Goal: Task Accomplishment & Management: Manage account settings

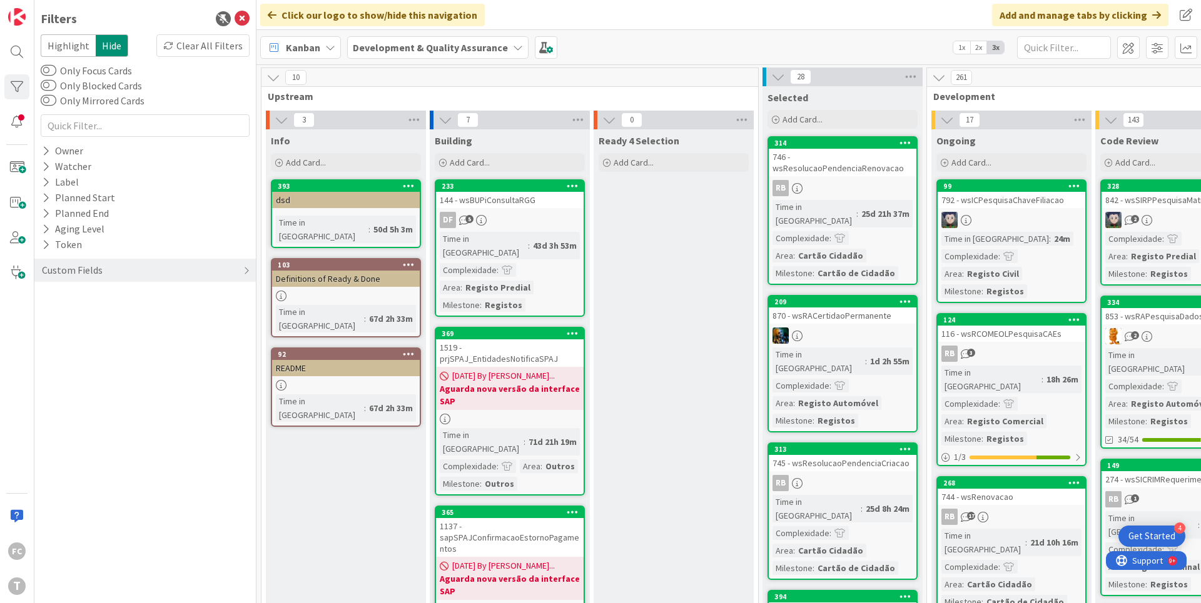
scroll to position [0, 414]
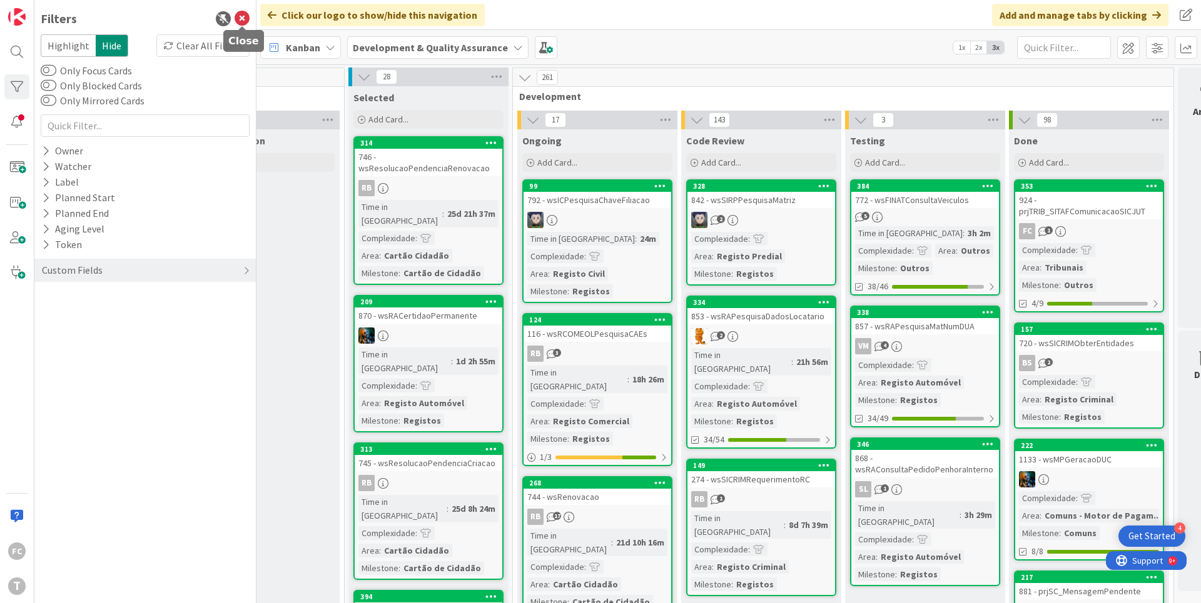
click at [240, 12] on icon at bounding box center [241, 18] width 15 height 15
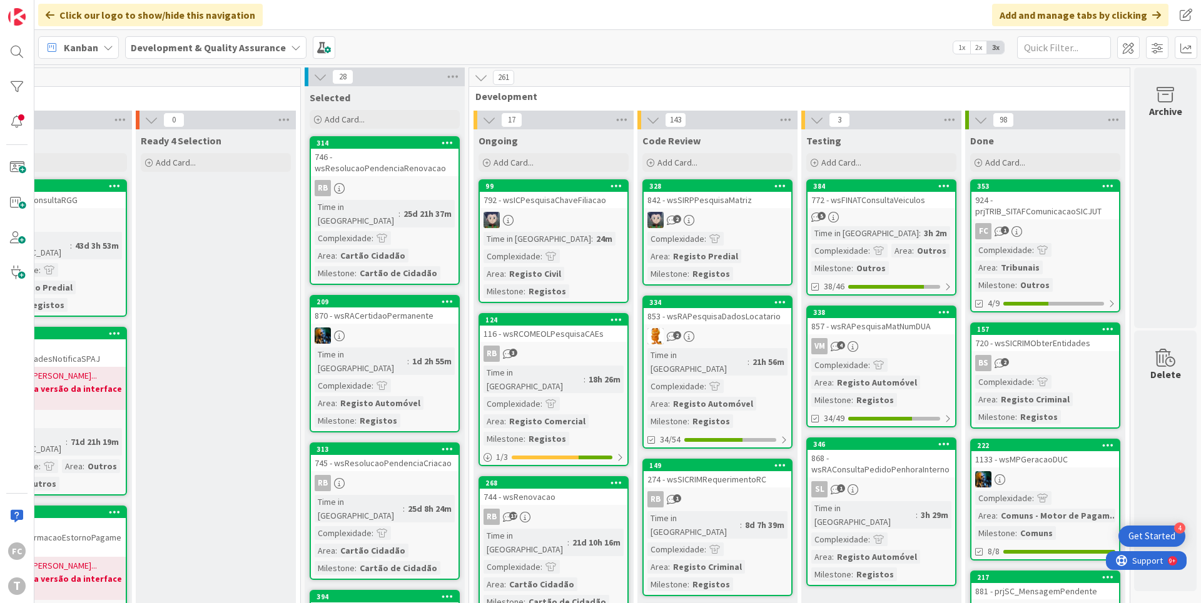
scroll to position [0, 236]
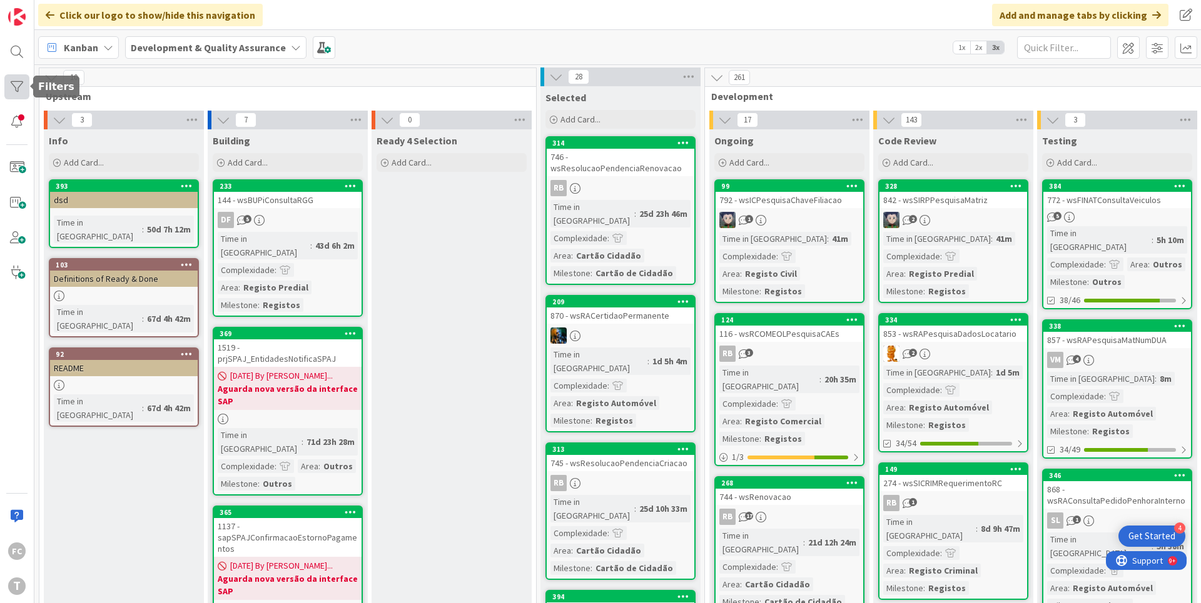
click at [16, 95] on div at bounding box center [16, 86] width 25 height 25
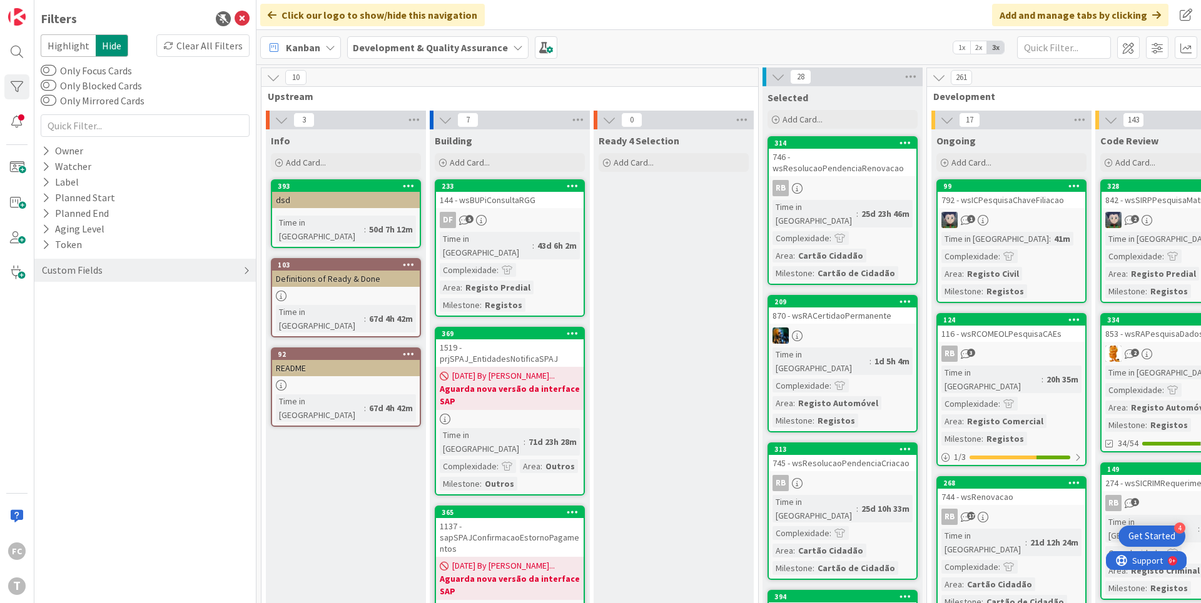
click at [69, 275] on div "Custom Fields" at bounding box center [72, 271] width 63 height 16
click at [72, 149] on div "Owner" at bounding box center [63, 151] width 44 height 16
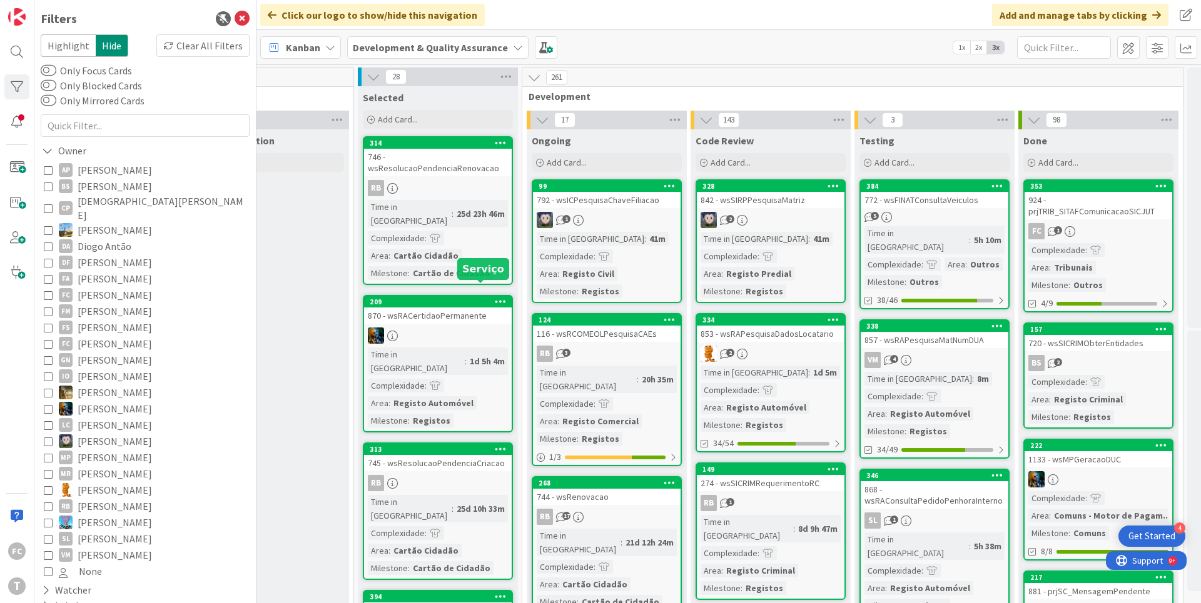
scroll to position [0, 458]
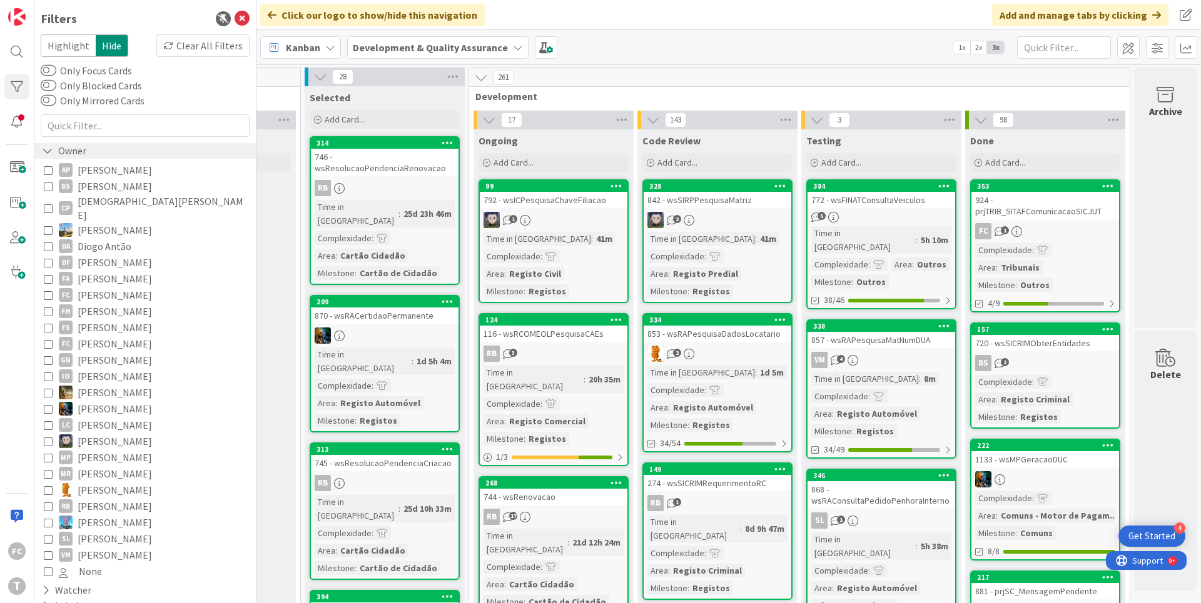
click at [46, 155] on icon at bounding box center [47, 151] width 11 height 11
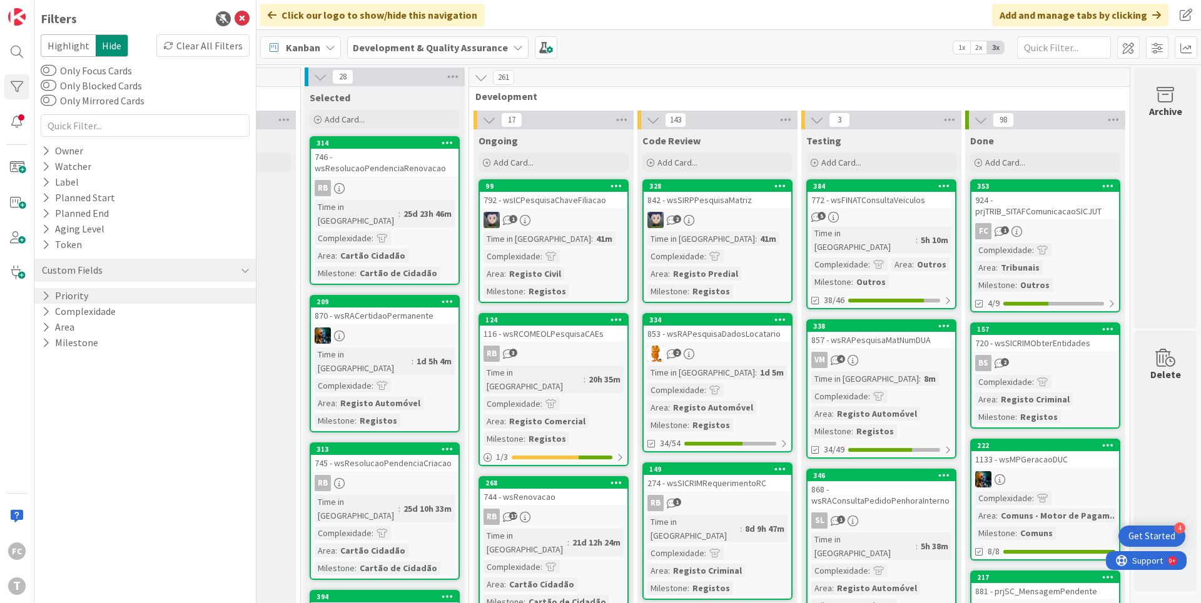
click at [43, 293] on icon at bounding box center [46, 296] width 8 height 11
click at [49, 348] on icon at bounding box center [48, 347] width 9 height 9
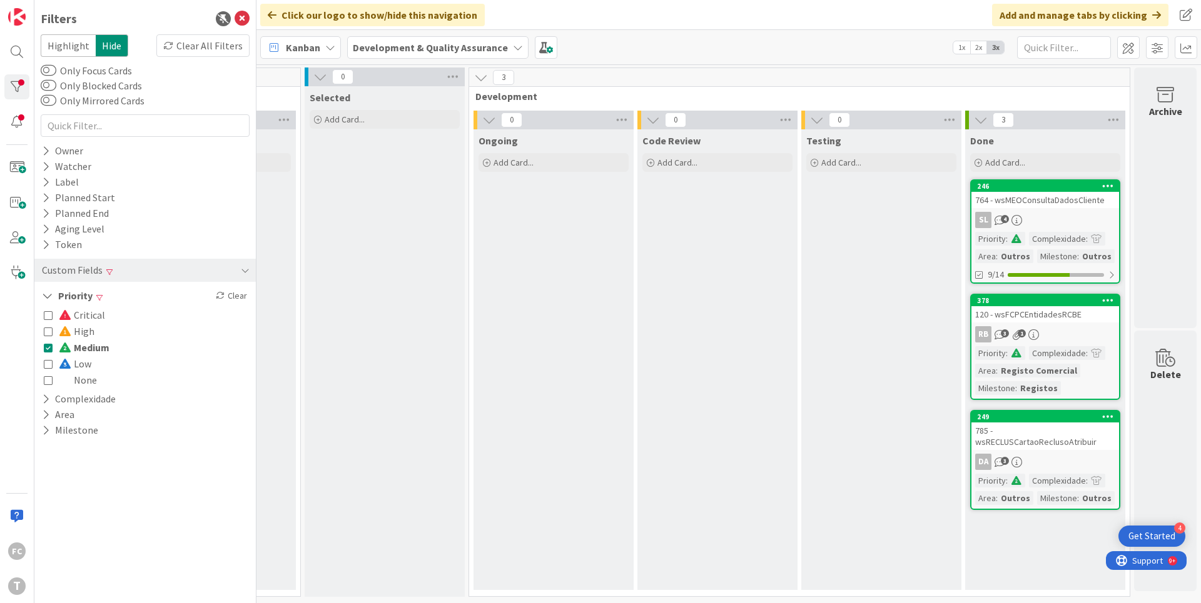
click at [46, 316] on icon at bounding box center [48, 315] width 9 height 9
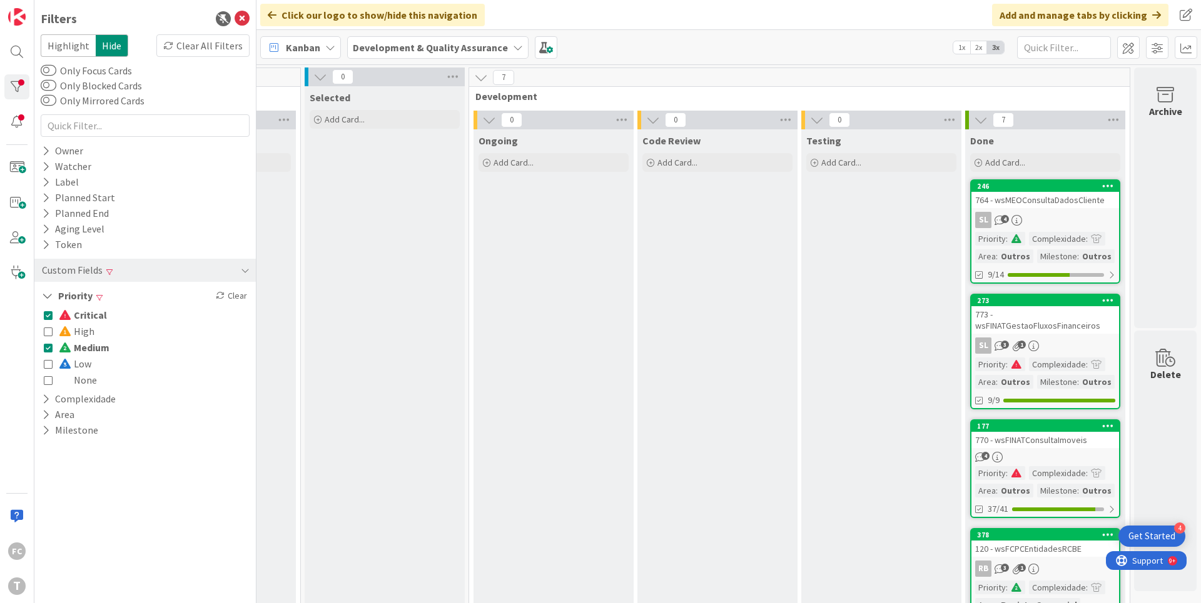
click at [48, 350] on icon at bounding box center [48, 347] width 9 height 9
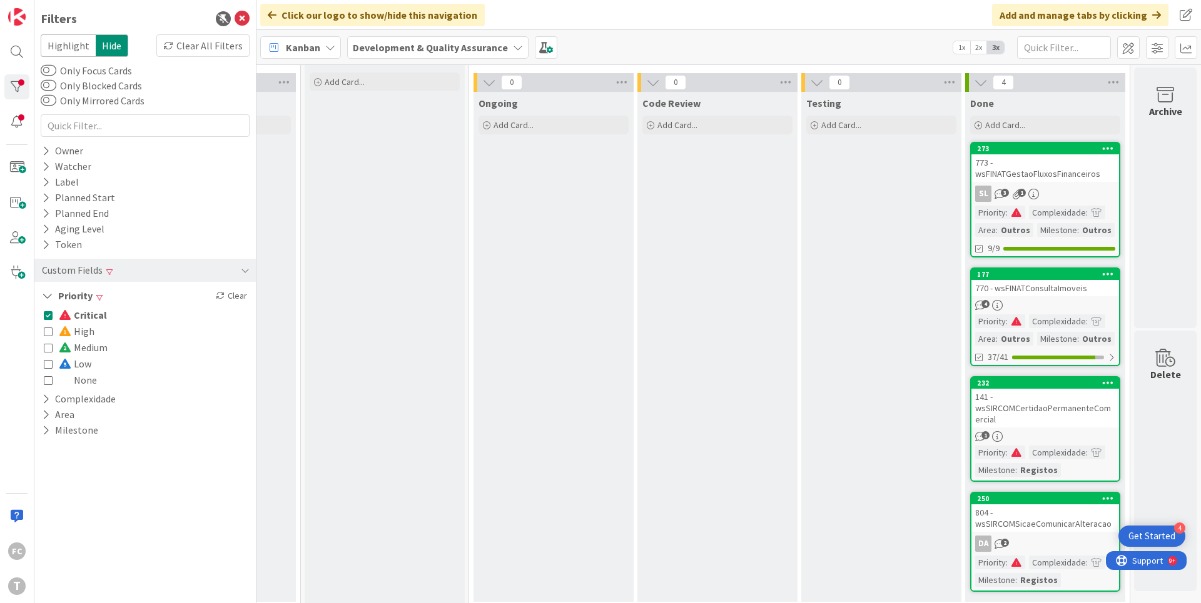
scroll to position [49, 458]
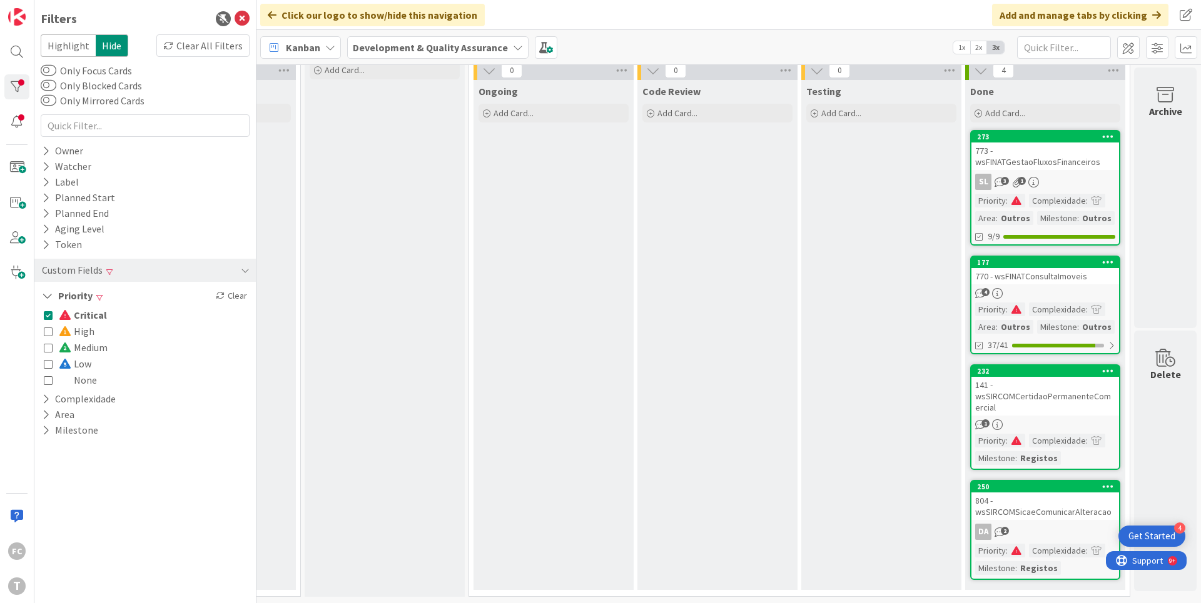
click at [50, 316] on icon at bounding box center [48, 315] width 9 height 9
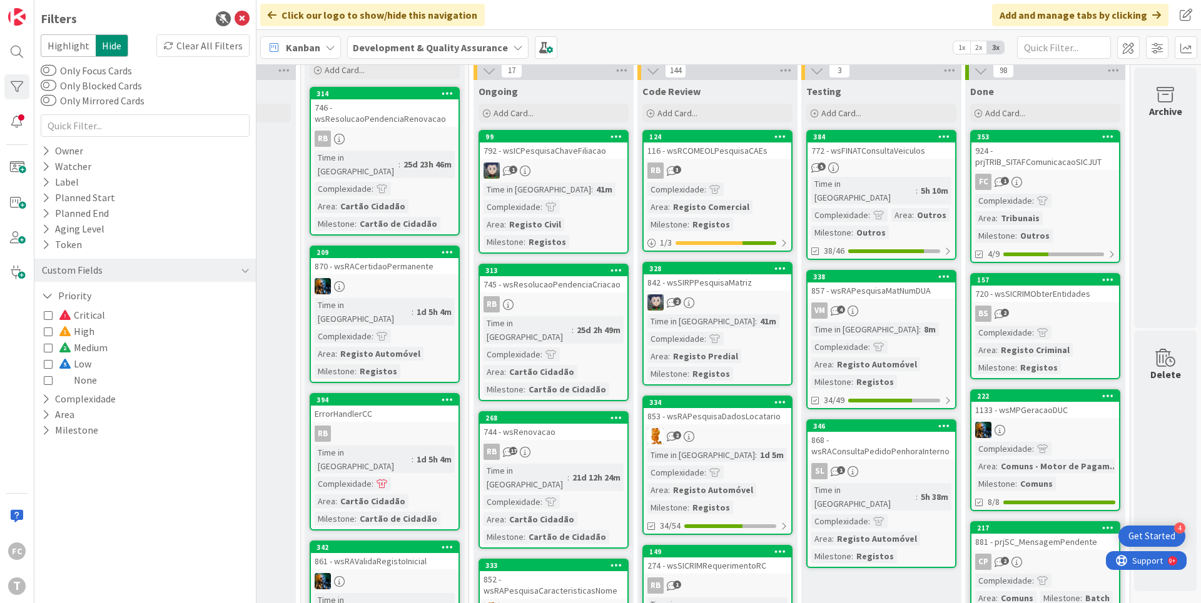
click at [49, 382] on icon at bounding box center [48, 380] width 9 height 9
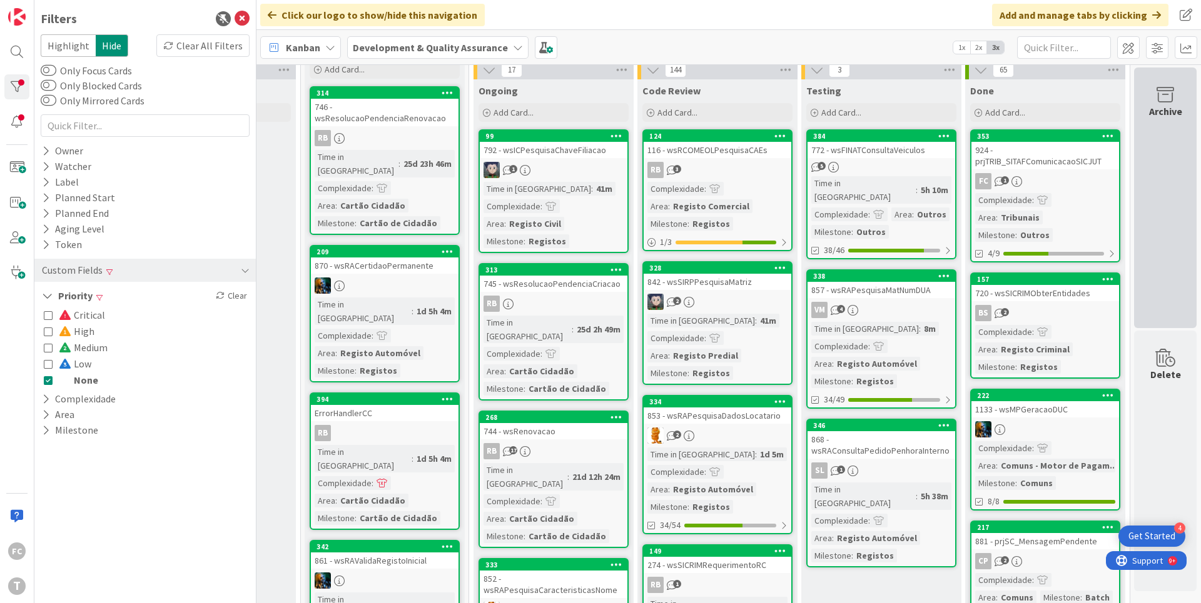
scroll to position [44, 458]
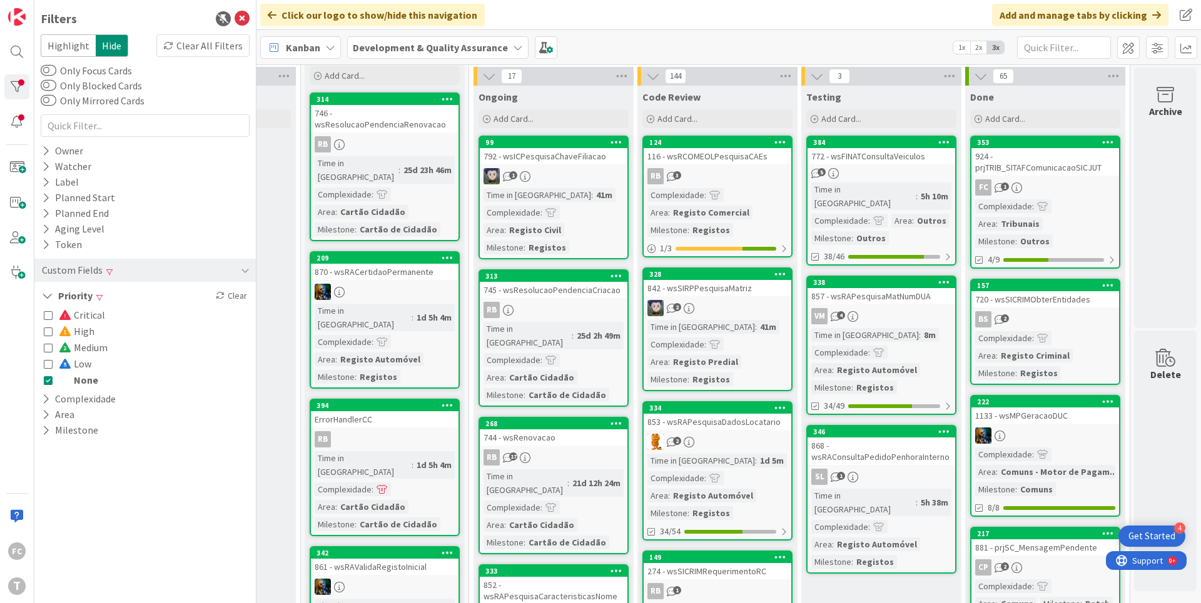
click at [46, 380] on icon at bounding box center [48, 380] width 9 height 9
click at [47, 349] on icon at bounding box center [48, 347] width 9 height 9
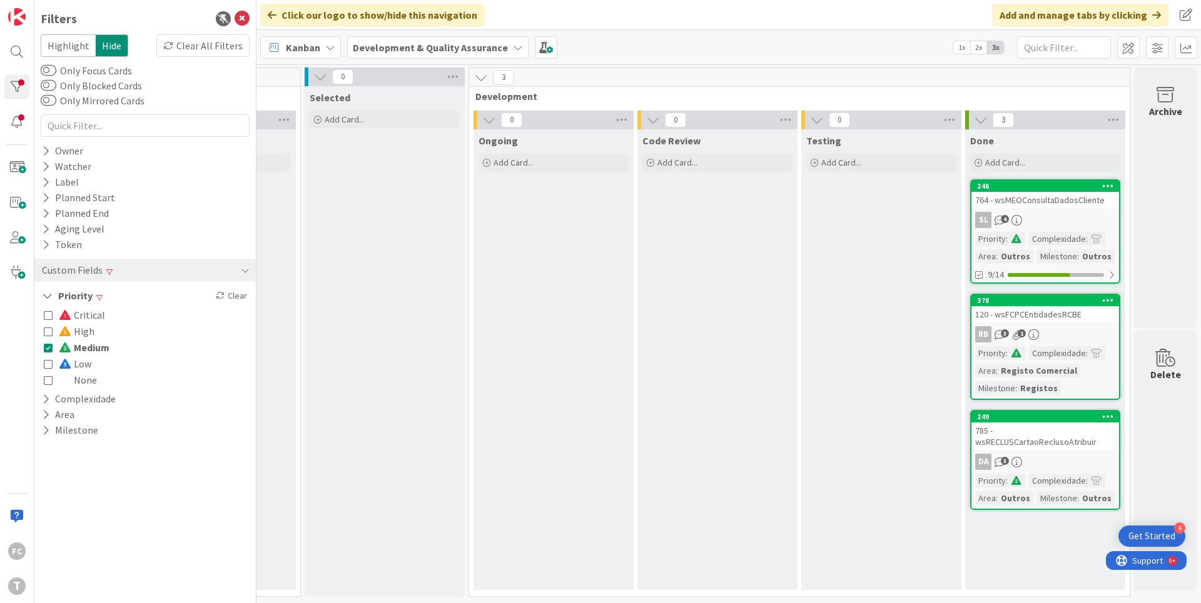
scroll to position [0, 458]
click at [45, 350] on icon at bounding box center [48, 347] width 9 height 9
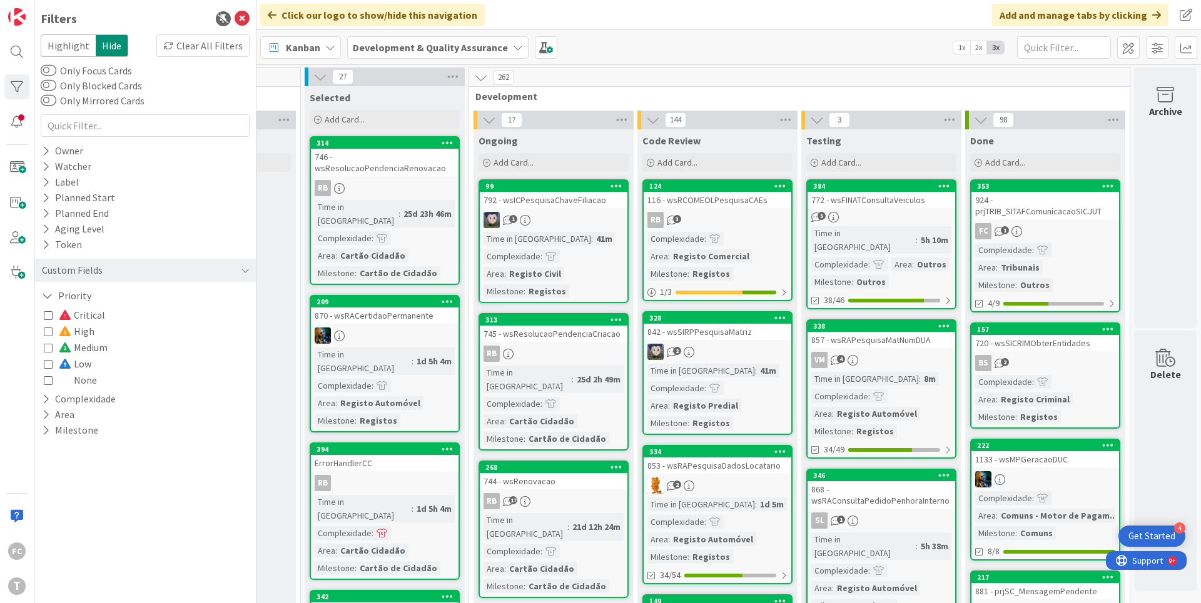
click at [48, 333] on icon at bounding box center [48, 331] width 9 height 9
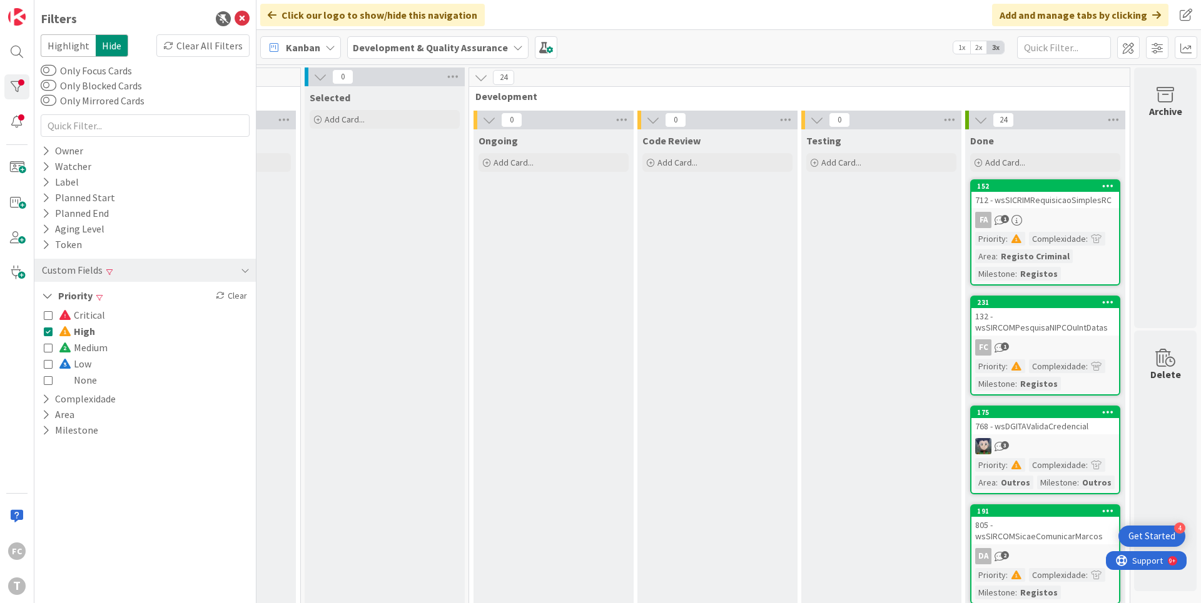
click at [47, 331] on icon at bounding box center [48, 331] width 9 height 9
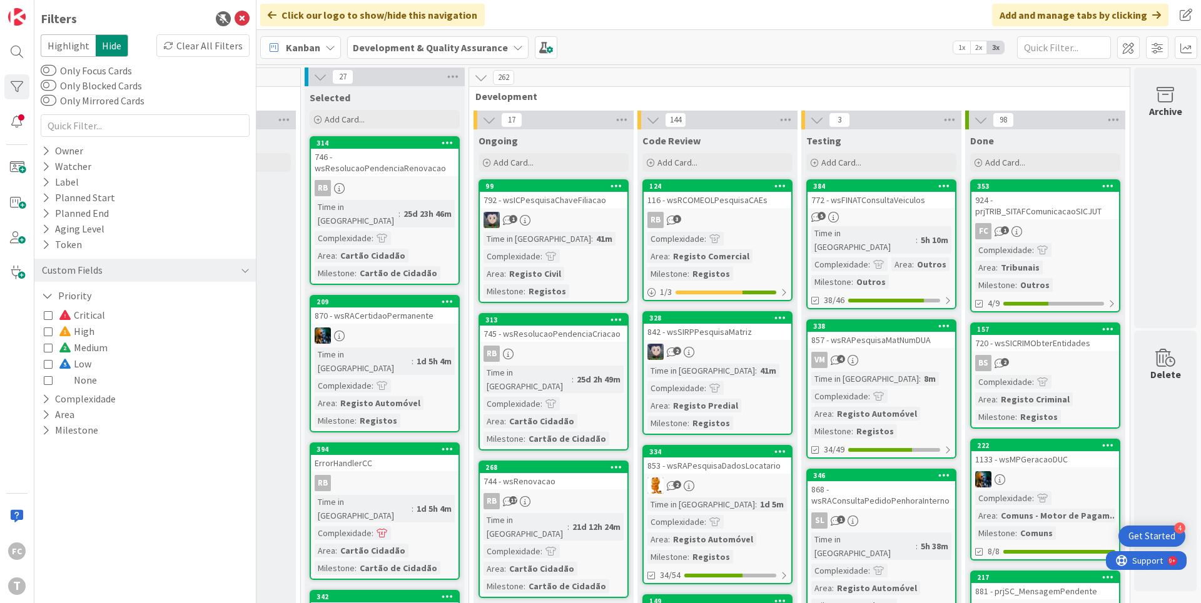
click at [48, 318] on icon at bounding box center [48, 315] width 9 height 9
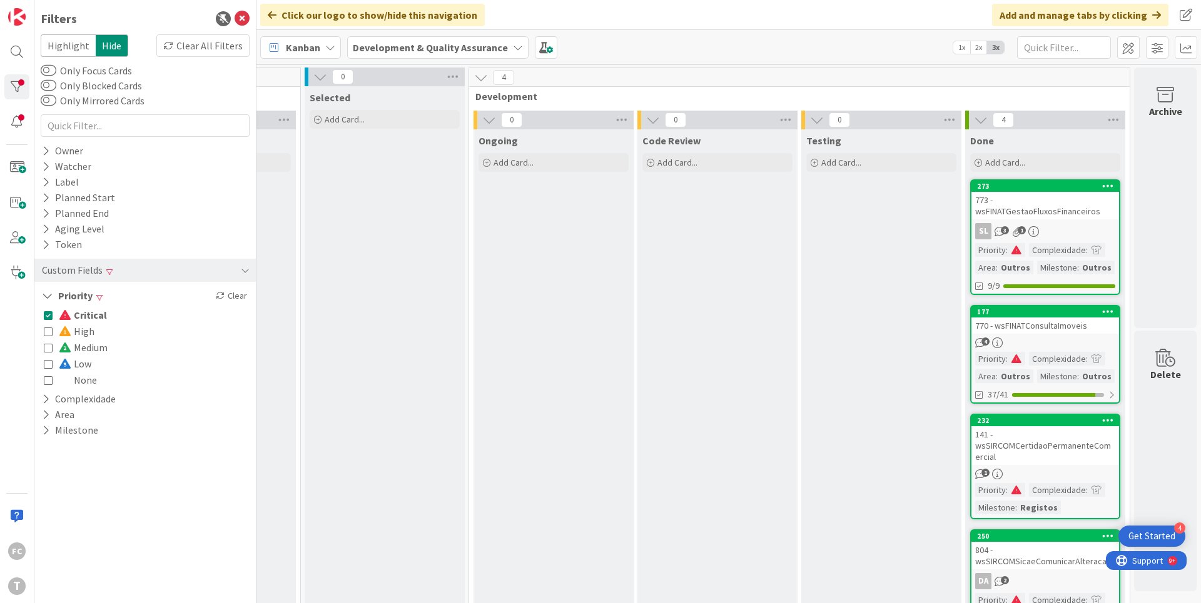
click at [48, 318] on icon at bounding box center [48, 315] width 9 height 9
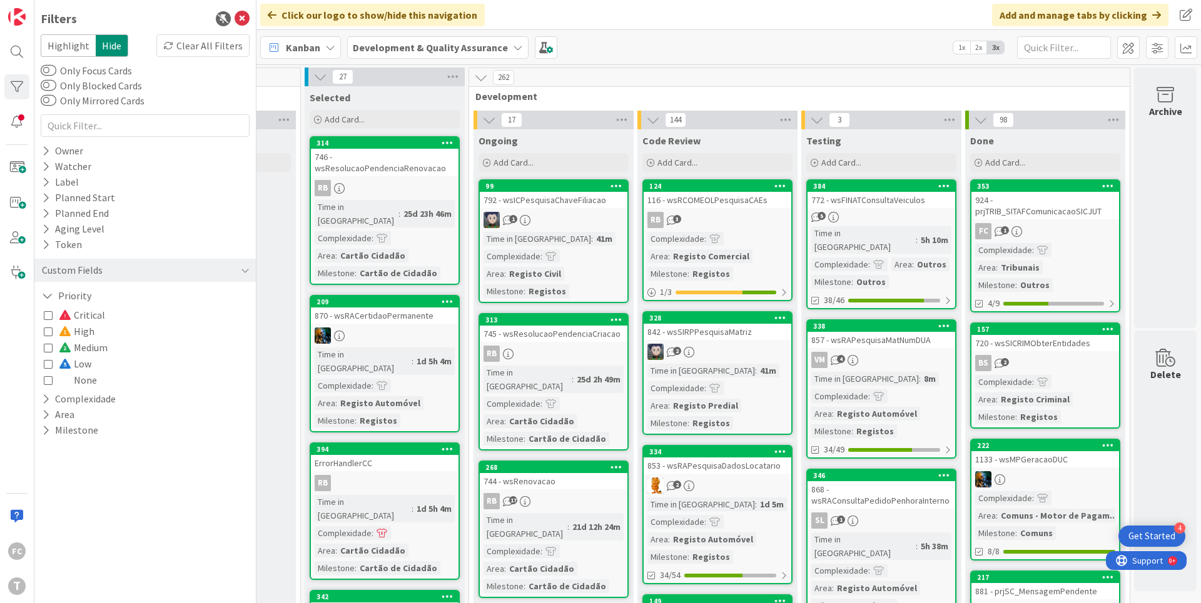
click at [47, 382] on icon at bounding box center [48, 380] width 9 height 9
click at [48, 381] on icon at bounding box center [48, 380] width 9 height 9
drag, startPoint x: 48, startPoint y: 381, endPoint x: 88, endPoint y: 385, distance: 40.3
click at [48, 380] on icon at bounding box center [48, 380] width 9 height 9
click at [45, 317] on icon at bounding box center [48, 315] width 9 height 9
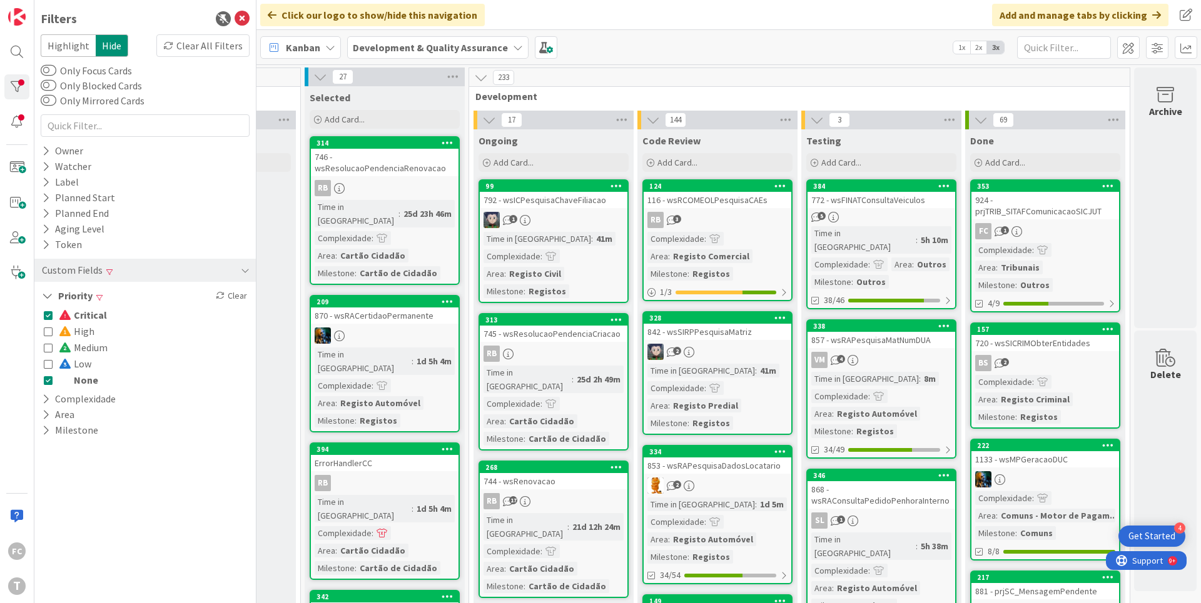
drag, startPoint x: 47, startPoint y: 383, endPoint x: 54, endPoint y: 383, distance: 7.5
click at [47, 382] on icon at bounding box center [48, 380] width 9 height 9
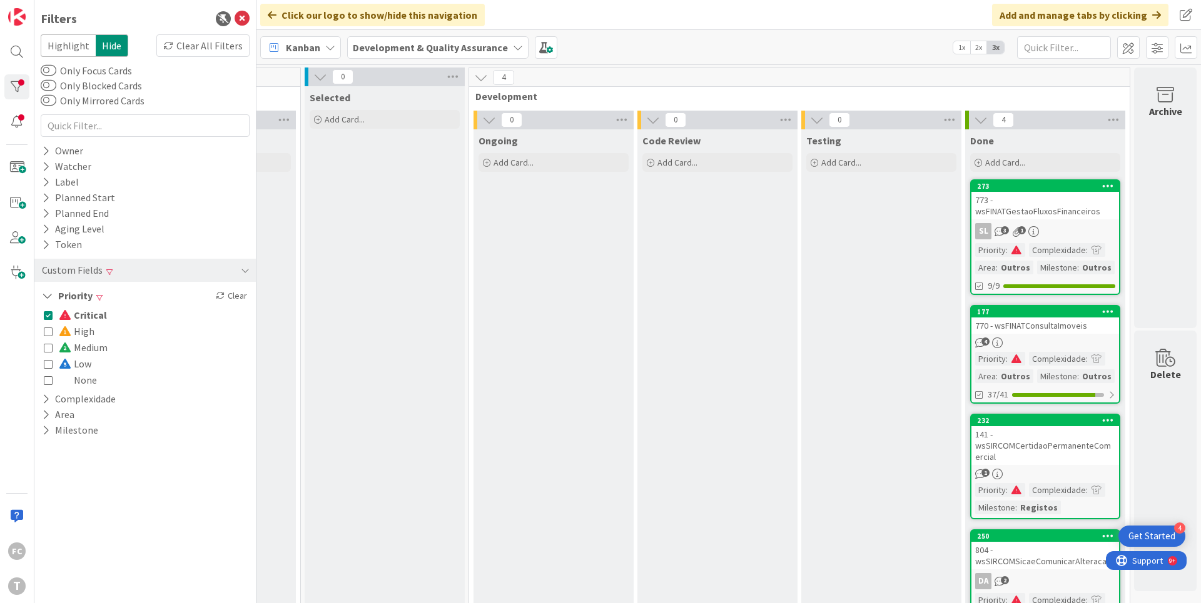
click at [48, 332] on icon at bounding box center [48, 331] width 9 height 9
drag, startPoint x: 49, startPoint y: 318, endPoint x: 80, endPoint y: 323, distance: 31.7
click at [49, 318] on icon at bounding box center [48, 315] width 9 height 9
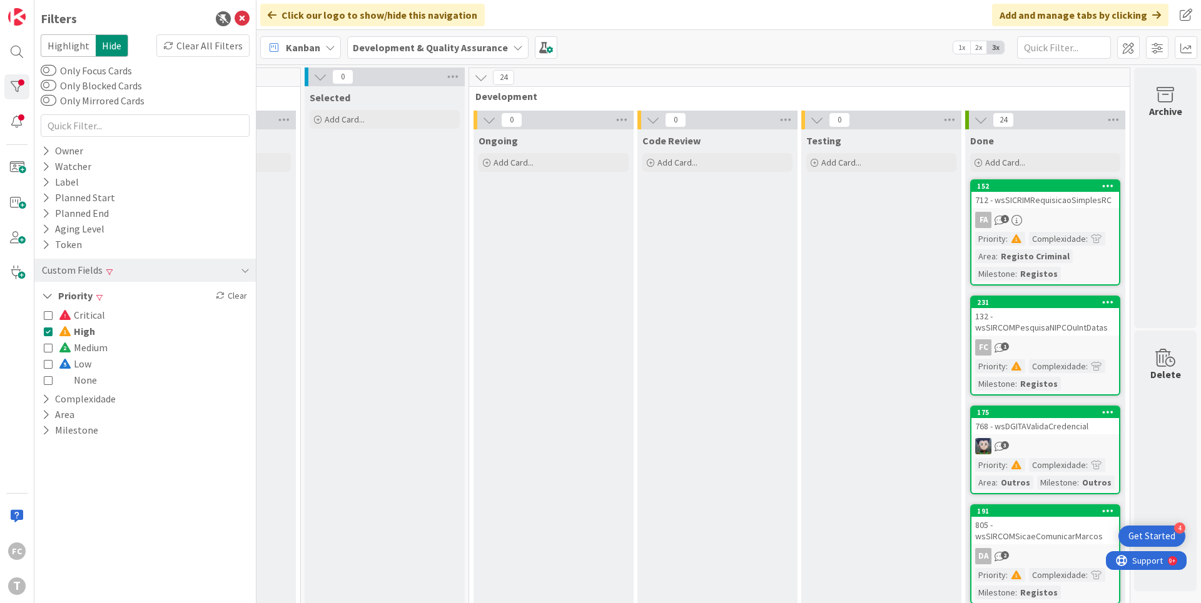
drag, startPoint x: 46, startPoint y: 333, endPoint x: 49, endPoint y: 351, distance: 18.4
click at [46, 333] on icon at bounding box center [48, 331] width 9 height 9
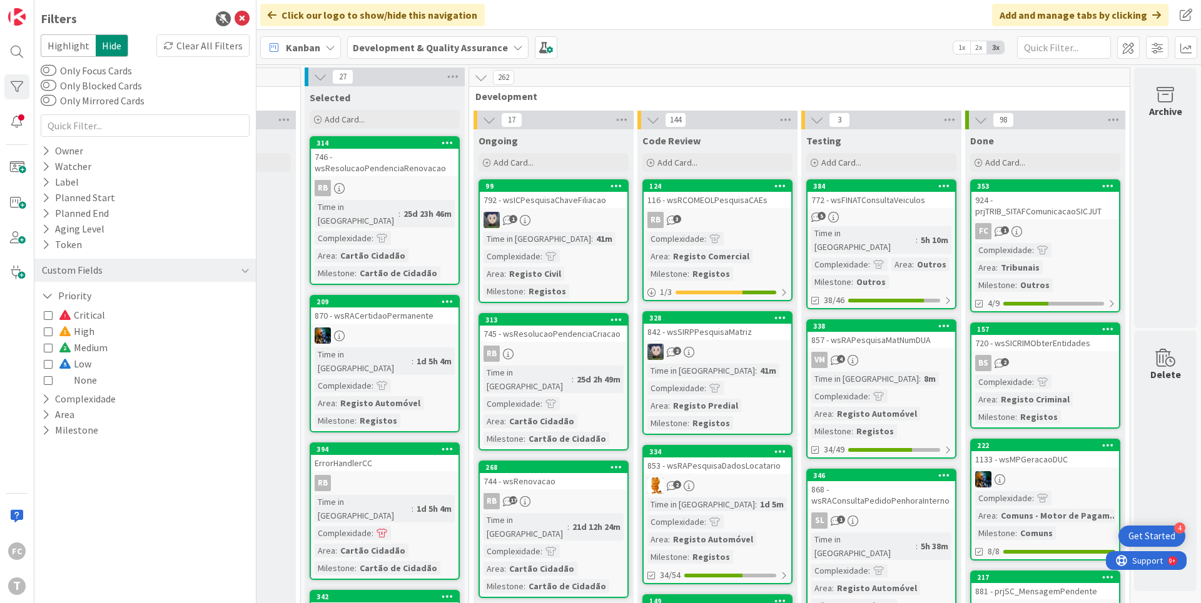
click at [49, 381] on icon at bounding box center [48, 380] width 9 height 9
click at [48, 379] on icon at bounding box center [48, 380] width 9 height 9
click at [49, 366] on icon at bounding box center [48, 364] width 9 height 9
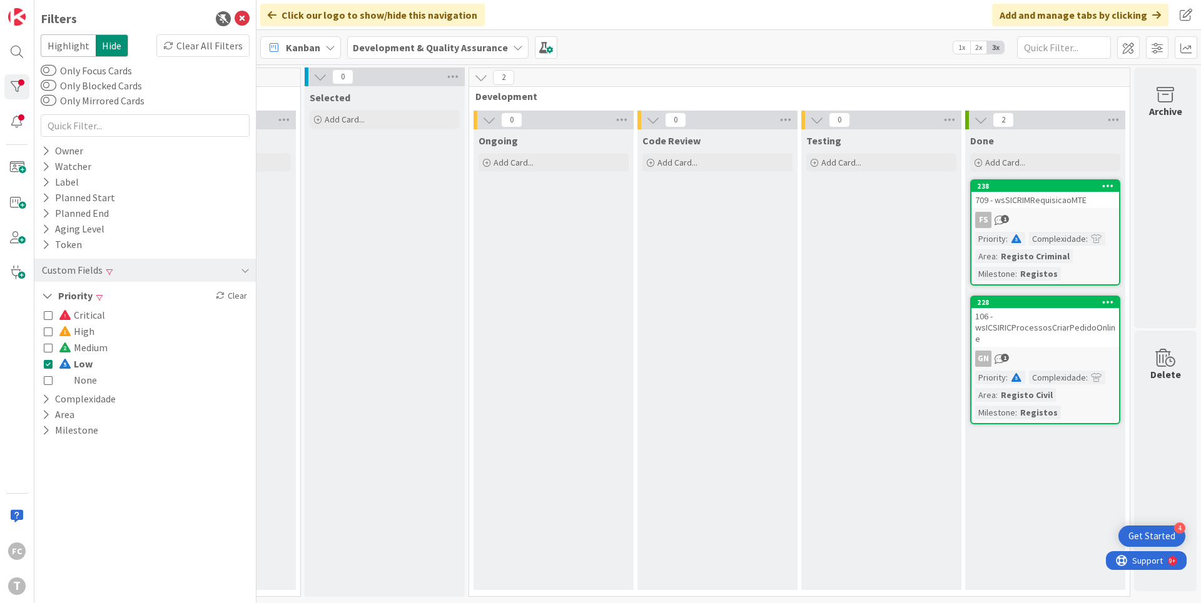
scroll to position [0, 456]
click at [46, 363] on icon at bounding box center [48, 364] width 9 height 9
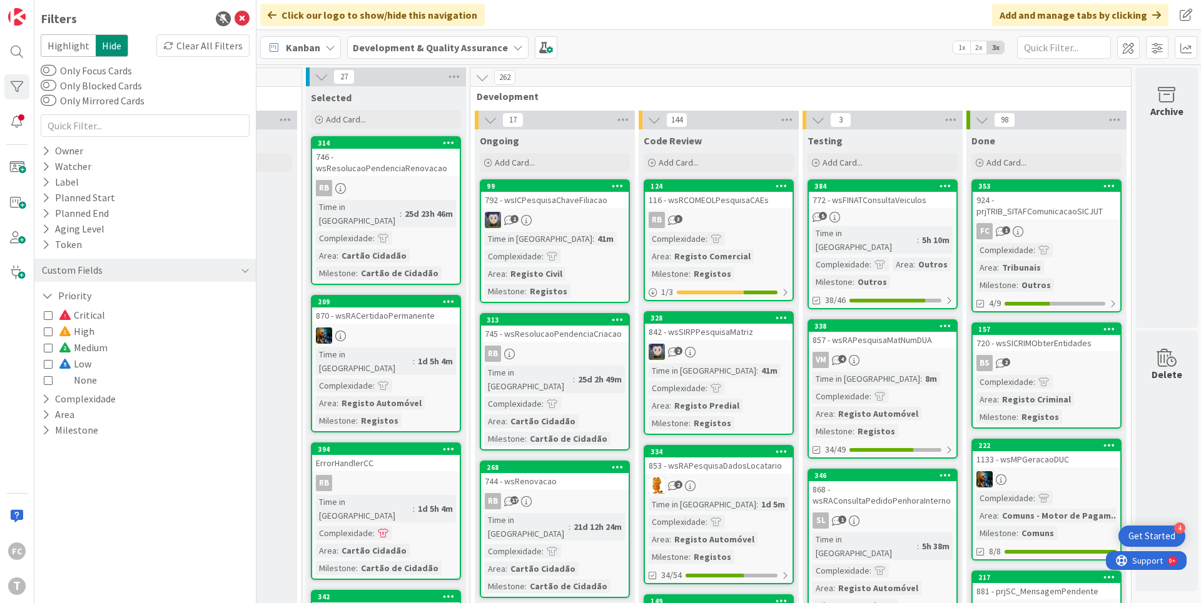
drag, startPoint x: 48, startPoint y: 377, endPoint x: 55, endPoint y: 378, distance: 7.6
click at [48, 377] on icon at bounding box center [48, 380] width 9 height 9
drag, startPoint x: 48, startPoint y: 384, endPoint x: 56, endPoint y: 363, distance: 22.2
click at [48, 383] on icon at bounding box center [48, 380] width 9 height 9
drag, startPoint x: 52, startPoint y: 316, endPoint x: 50, endPoint y: 330, distance: 13.9
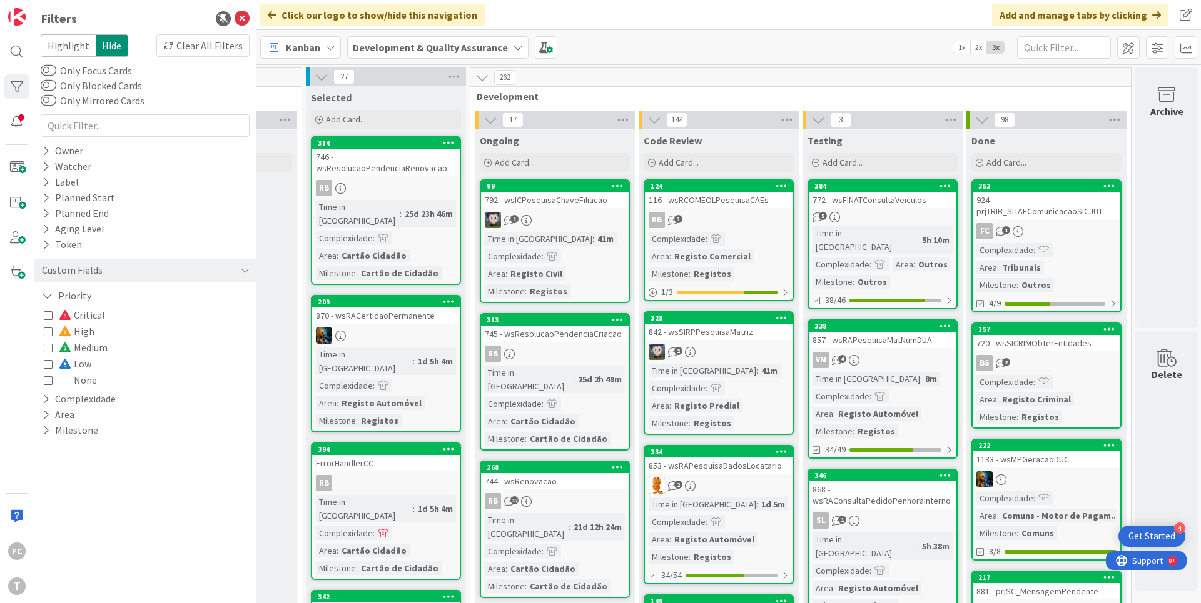
click at [51, 316] on icon at bounding box center [48, 315] width 9 height 9
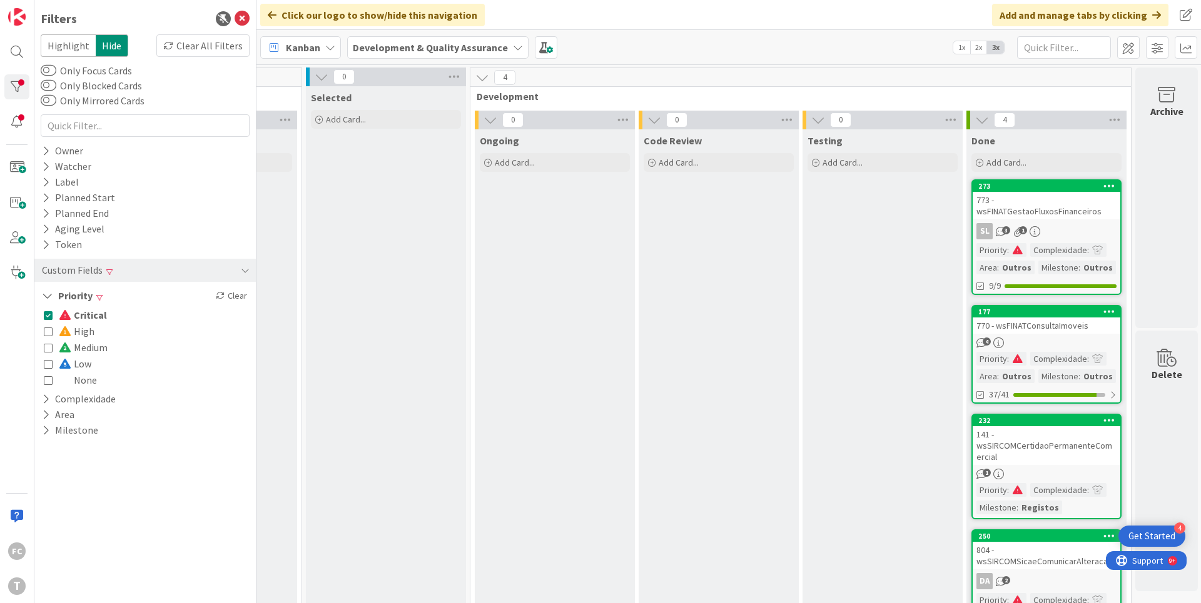
drag, startPoint x: 48, startPoint y: 313, endPoint x: 41, endPoint y: 331, distance: 18.6
click at [46, 315] on icon at bounding box center [48, 315] width 9 height 9
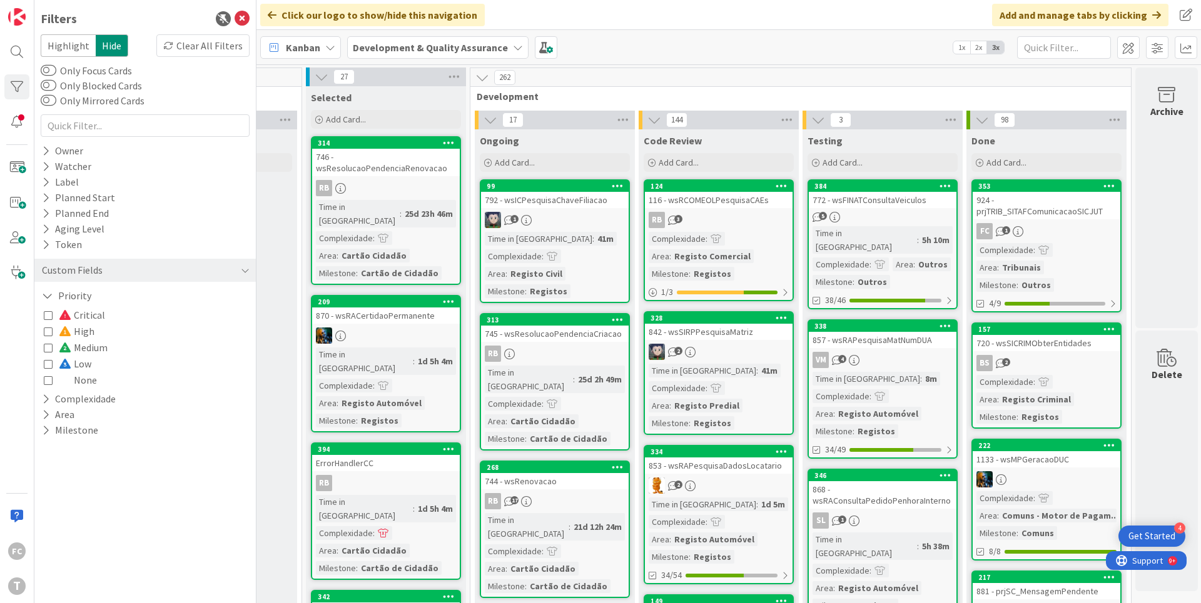
click at [46, 334] on icon at bounding box center [48, 331] width 9 height 9
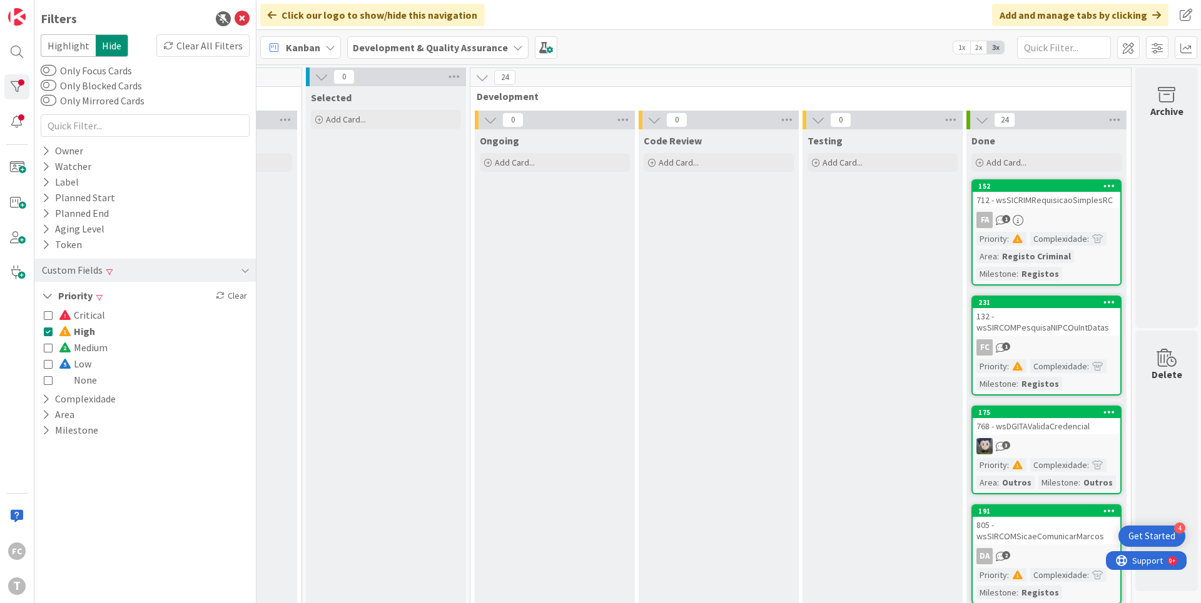
click at [48, 330] on icon at bounding box center [48, 331] width 9 height 9
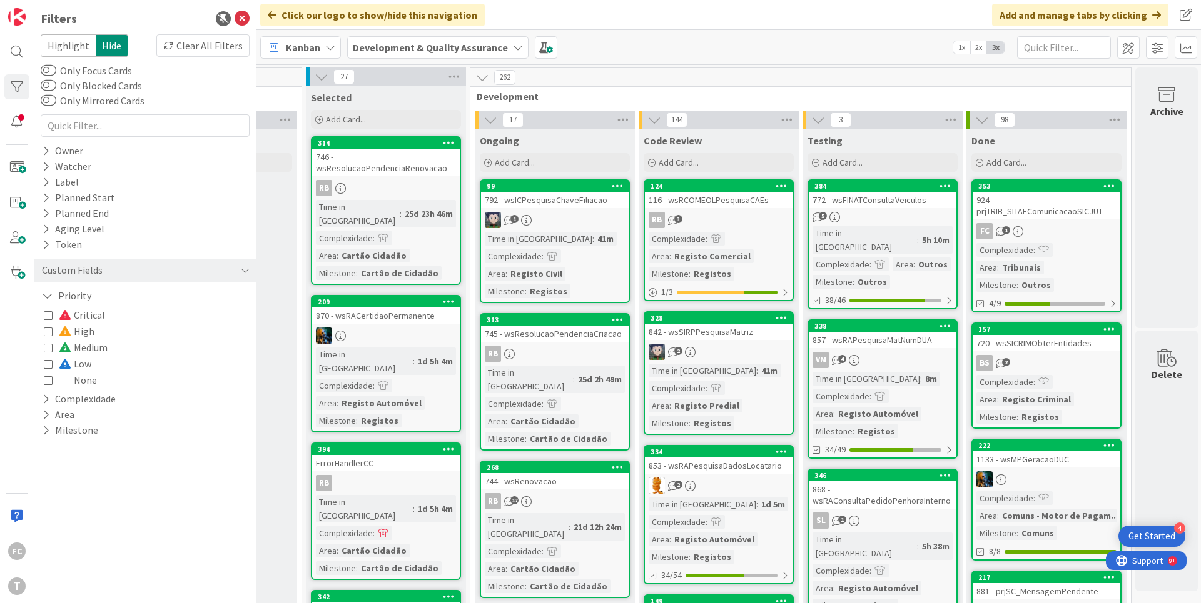
click at [49, 330] on icon at bounding box center [48, 331] width 9 height 9
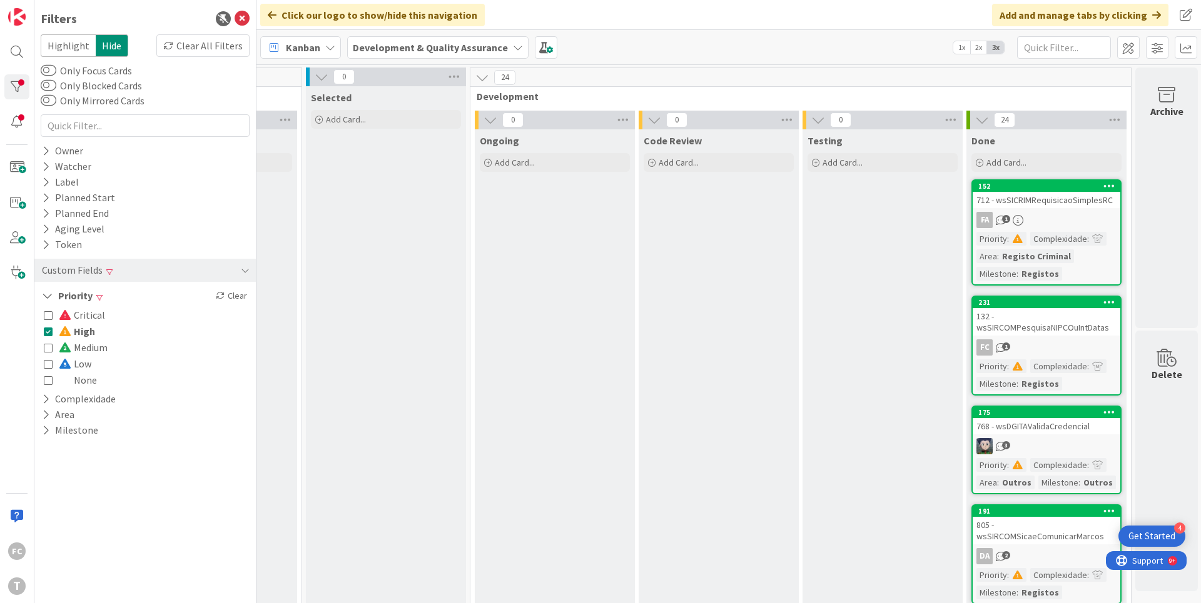
click at [49, 330] on icon at bounding box center [48, 331] width 9 height 9
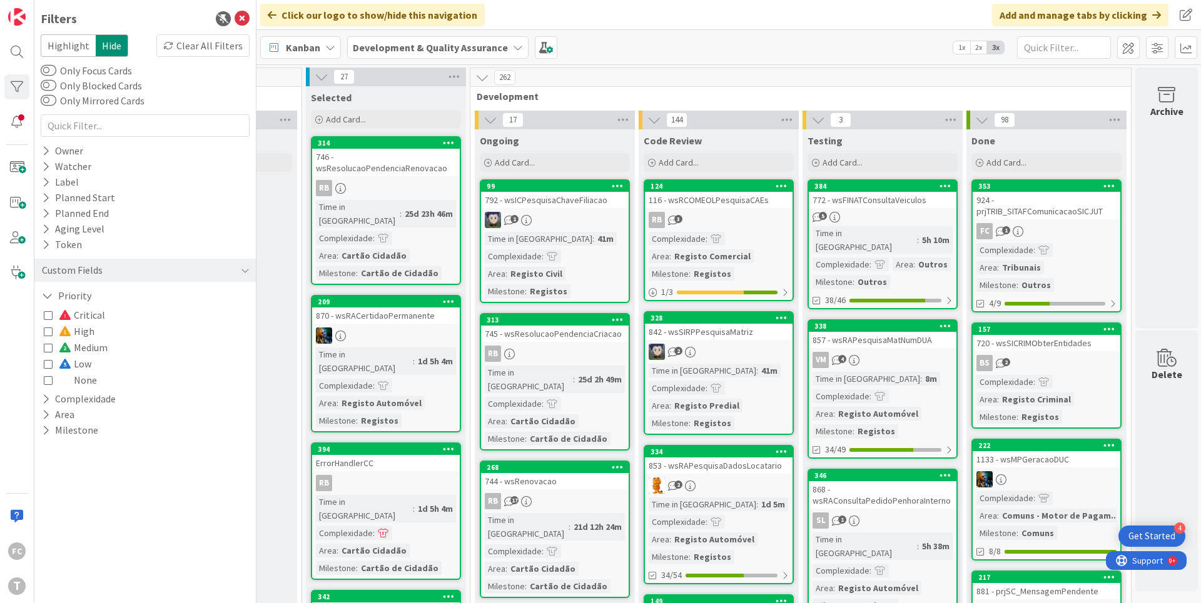
click at [50, 363] on icon at bounding box center [48, 364] width 9 height 9
